Goal: Task Accomplishment & Management: Manage account settings

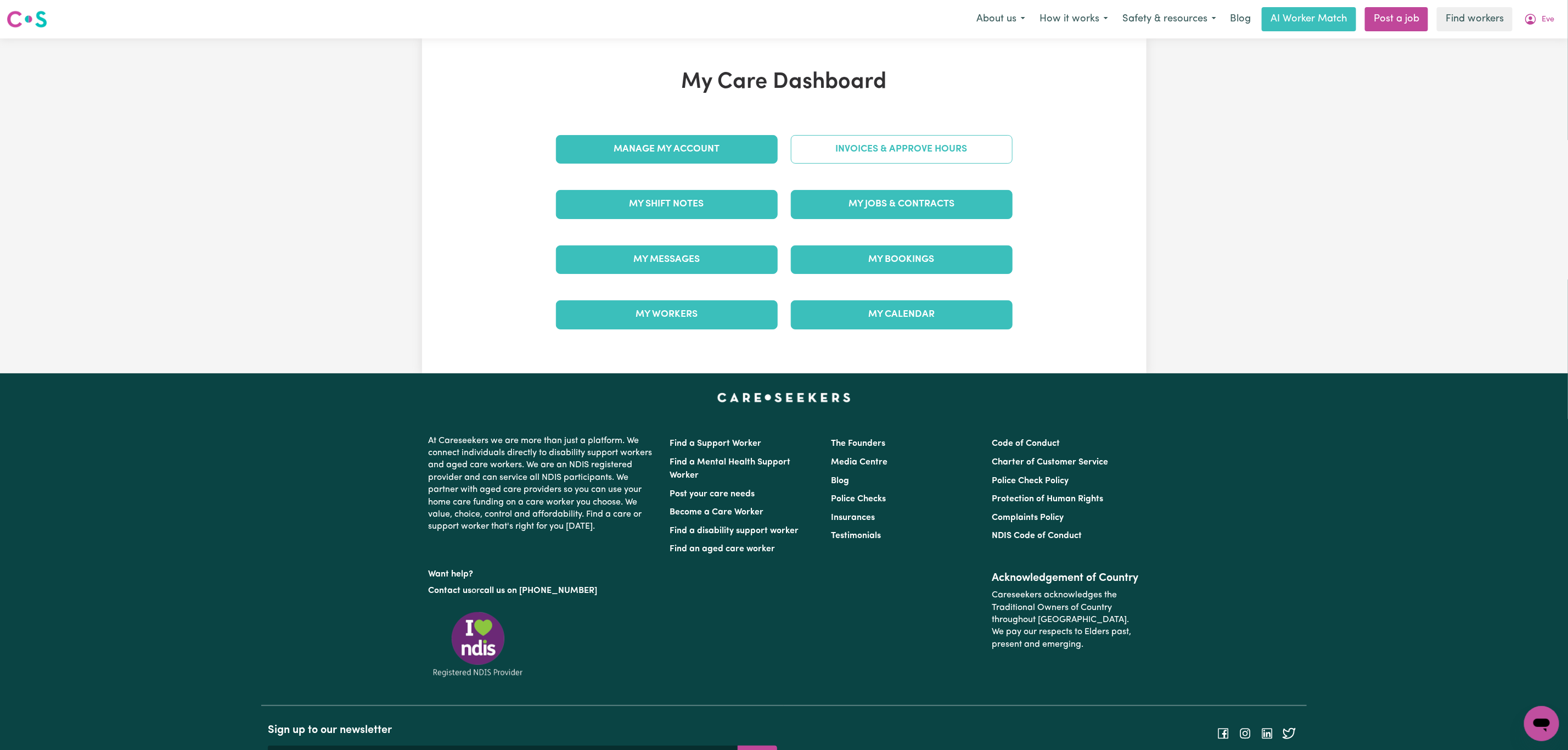
click at [887, 156] on link "Invoices & Approve Hours" at bounding box center [902, 149] width 222 height 28
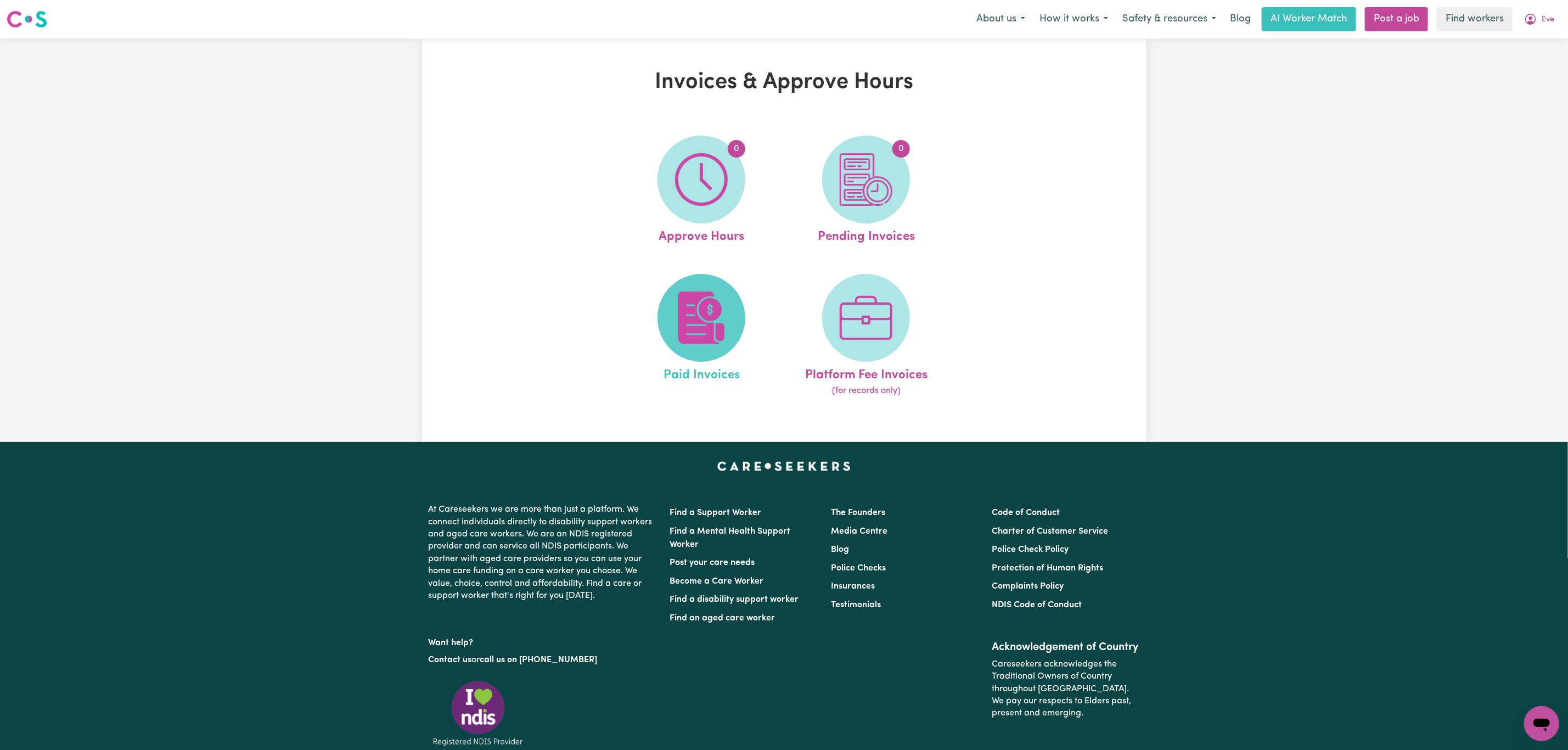
click at [690, 300] on img at bounding box center [701, 318] width 53 height 53
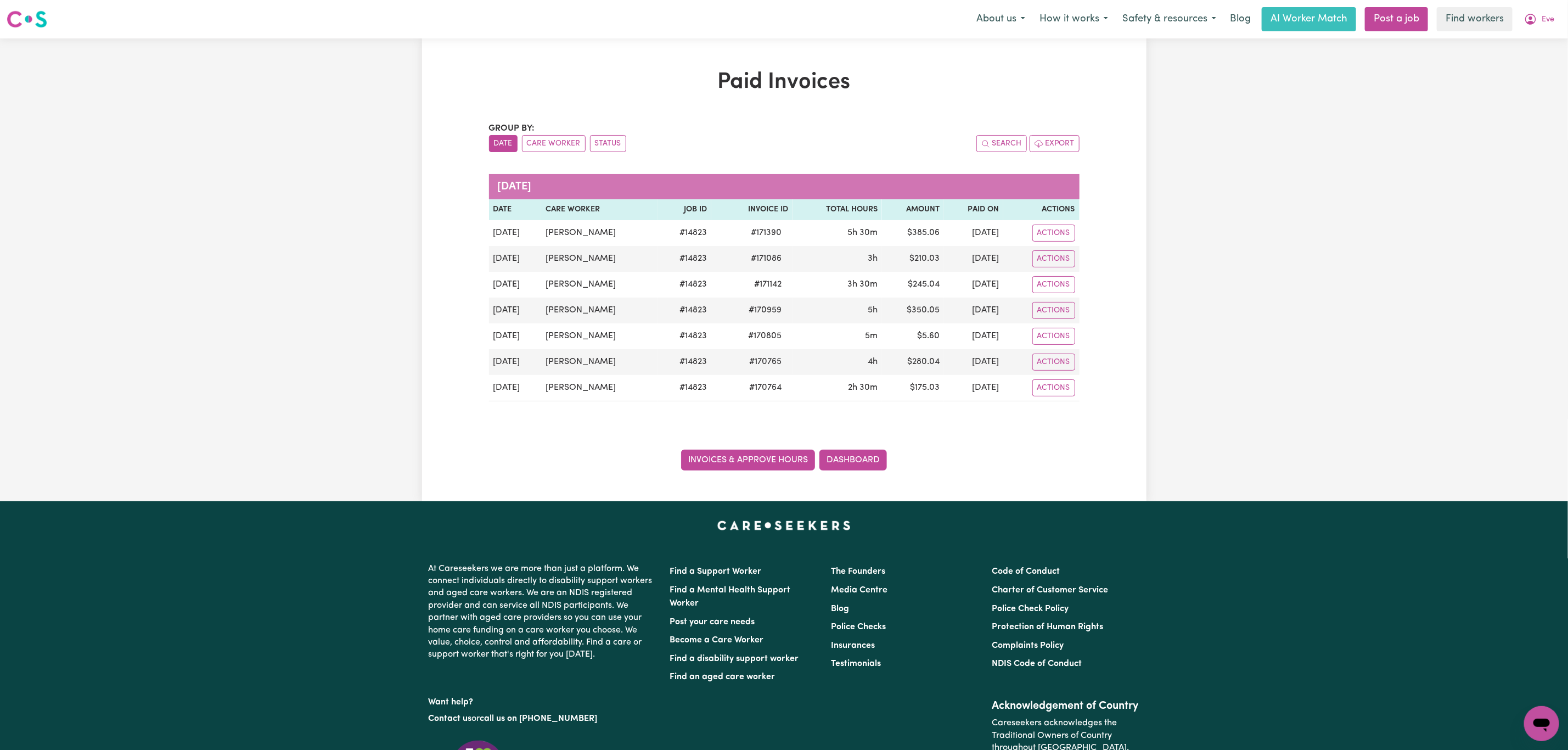
click at [745, 460] on link "Invoices & Approve Hours" at bounding box center [748, 459] width 134 height 21
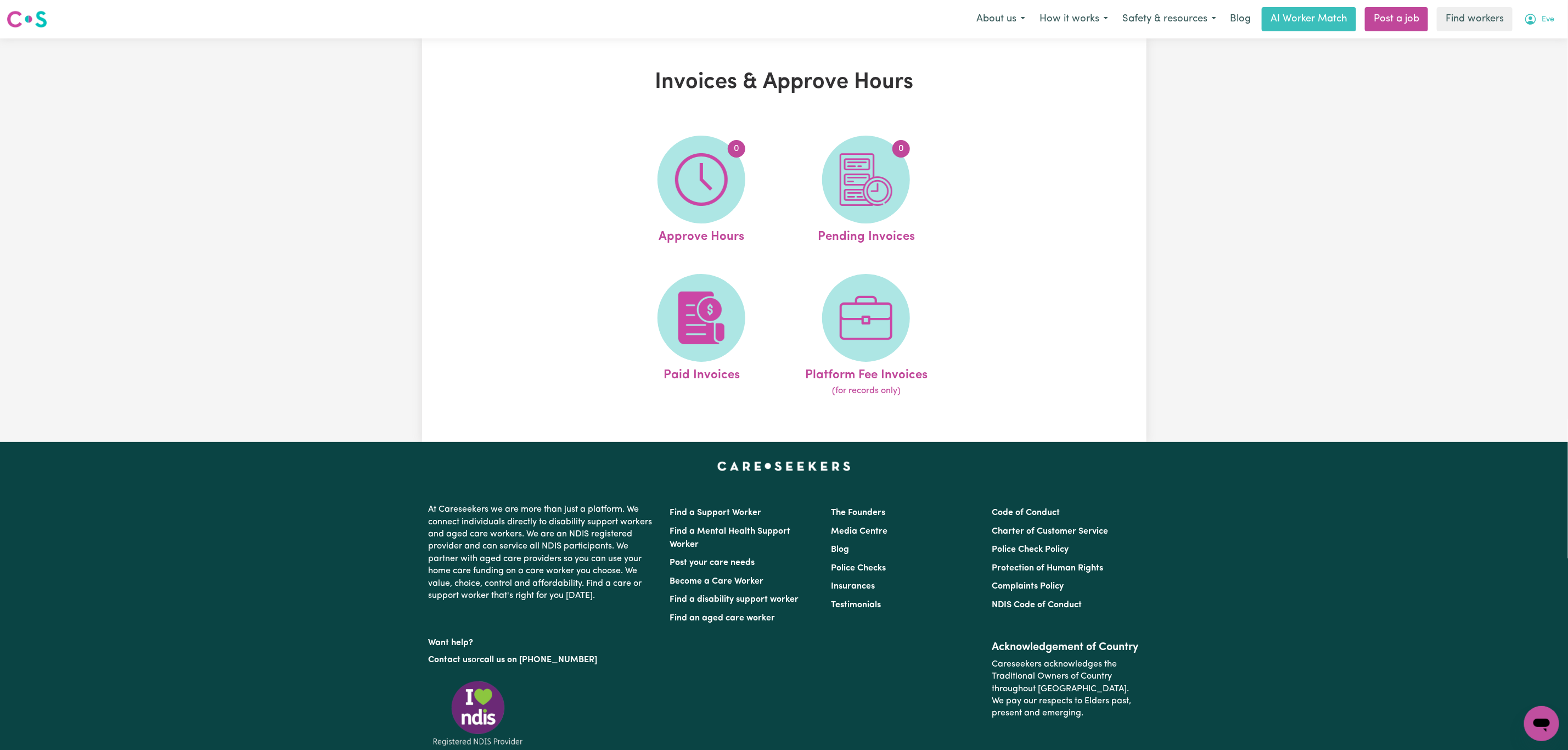
click at [1540, 25] on button "Eve" at bounding box center [1539, 19] width 45 height 23
click at [1526, 59] on link "Logout" at bounding box center [1518, 63] width 87 height 21
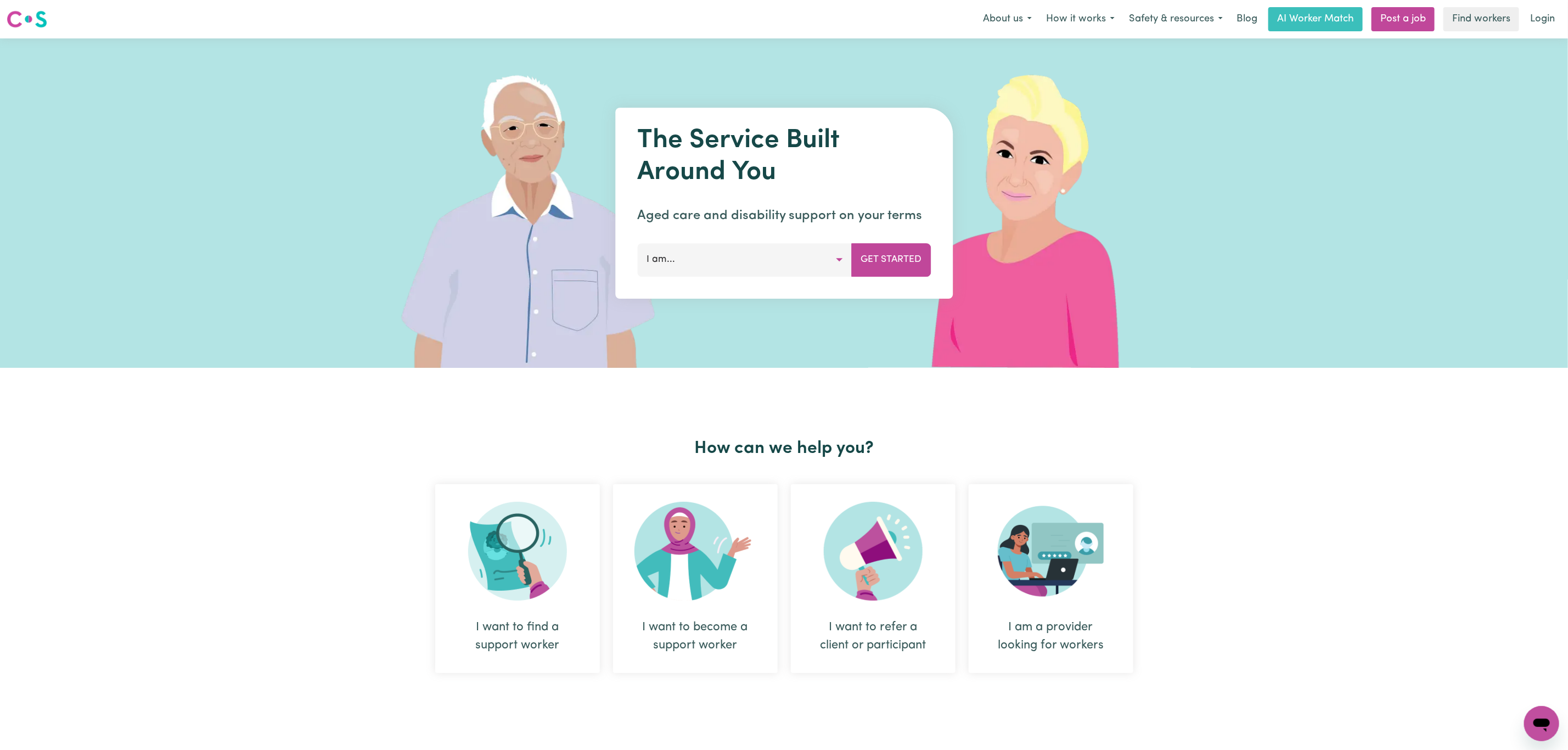
click at [1536, 33] on nav "Menu About us How it works Safety & resources Blog AI Worker Match Post a job F…" at bounding box center [784, 19] width 1568 height 38
click at [1541, 20] on link "Login" at bounding box center [1542, 19] width 38 height 24
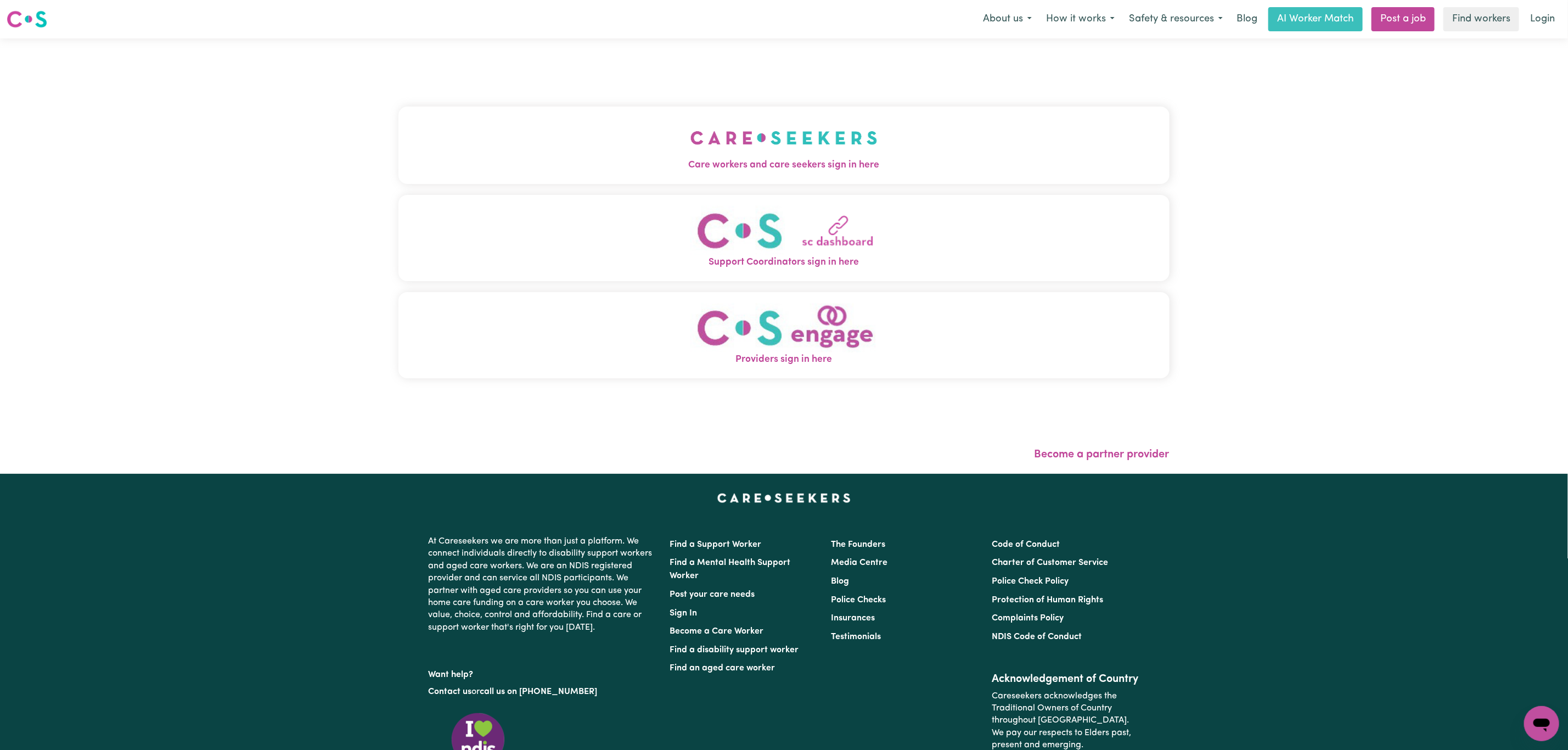
click at [983, 143] on button "Care workers and care seekers sign in here" at bounding box center [783, 145] width 771 height 77
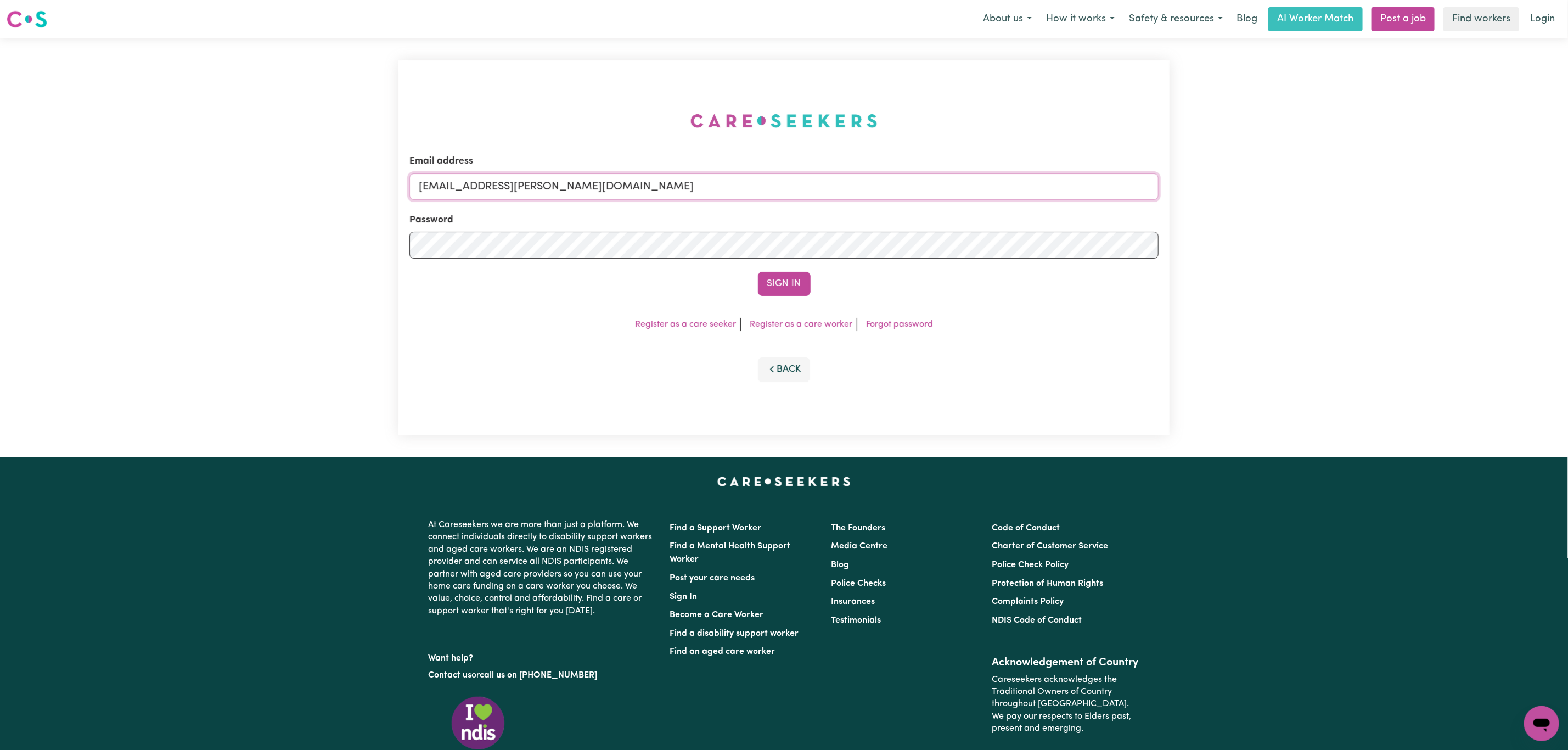
drag, startPoint x: 478, startPoint y: 180, endPoint x: 870, endPoint y: 186, distance: 392.0
click at [870, 186] on input "[EMAIL_ADDRESS][PERSON_NAME][DOMAIN_NAME]" at bounding box center [784, 187] width 749 height 26
paste input "NormanSinclairICARE"
type input "[EMAIL_ADDRESS][DOMAIN_NAME]"
click at [814, 284] on div "Sign In" at bounding box center [784, 284] width 749 height 24
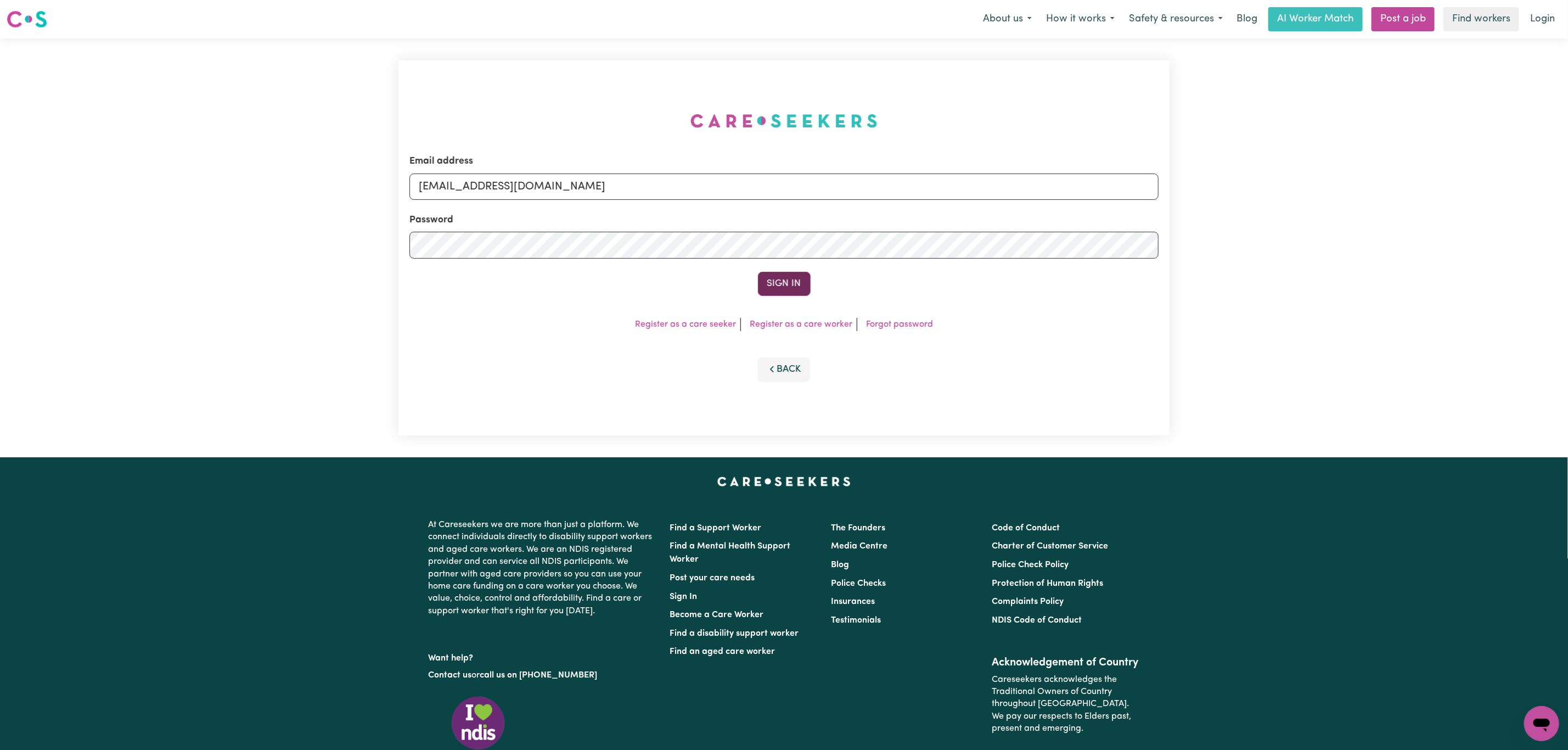
click at [797, 292] on button "Sign In" at bounding box center [785, 284] width 53 height 24
